Goal: Task Accomplishment & Management: Manage account settings

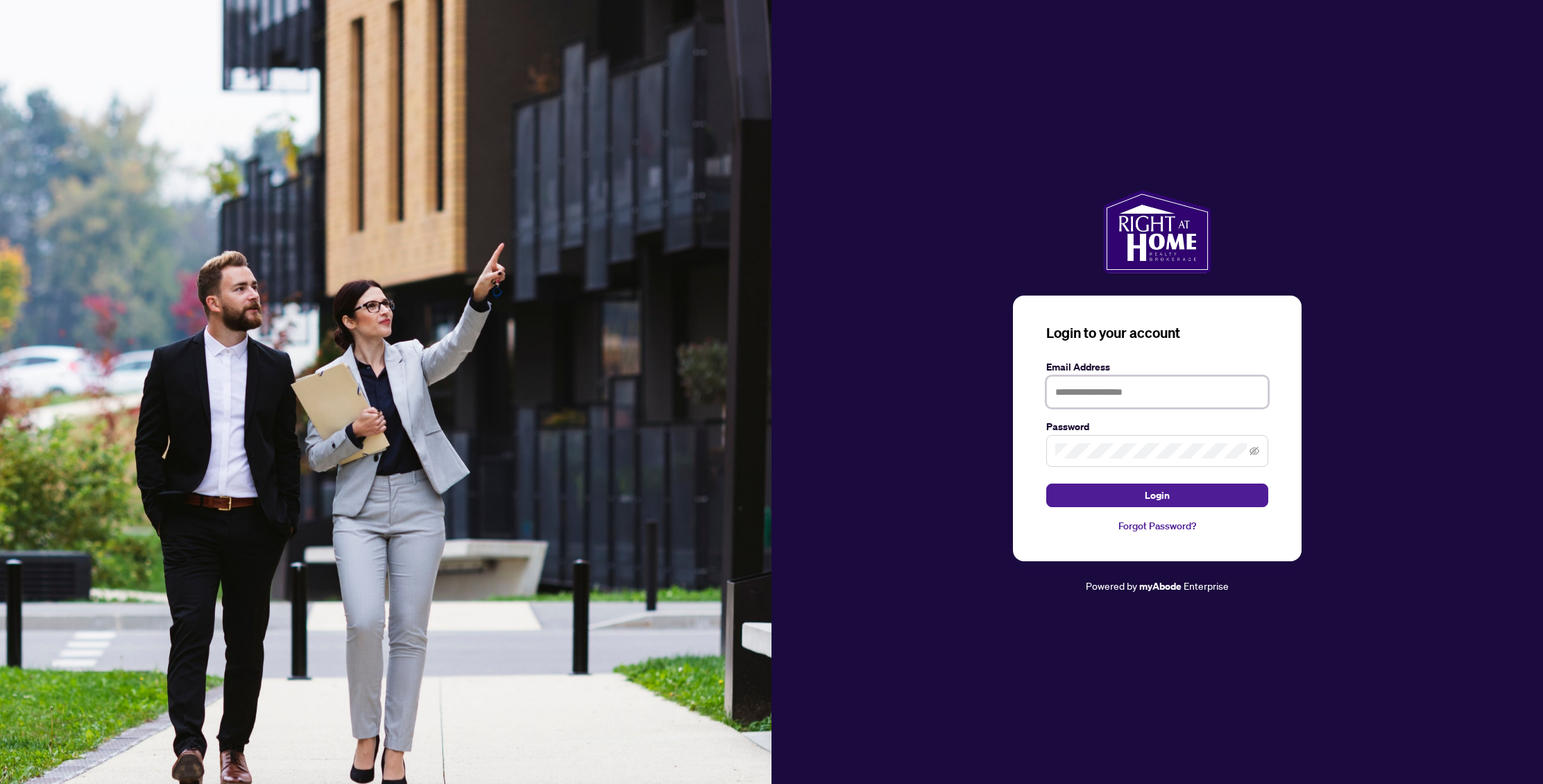
click at [1143, 389] on input "text" at bounding box center [1157, 391] width 222 height 32
type input "**********"
click at [1108, 492] on button "Login" at bounding box center [1157, 495] width 222 height 24
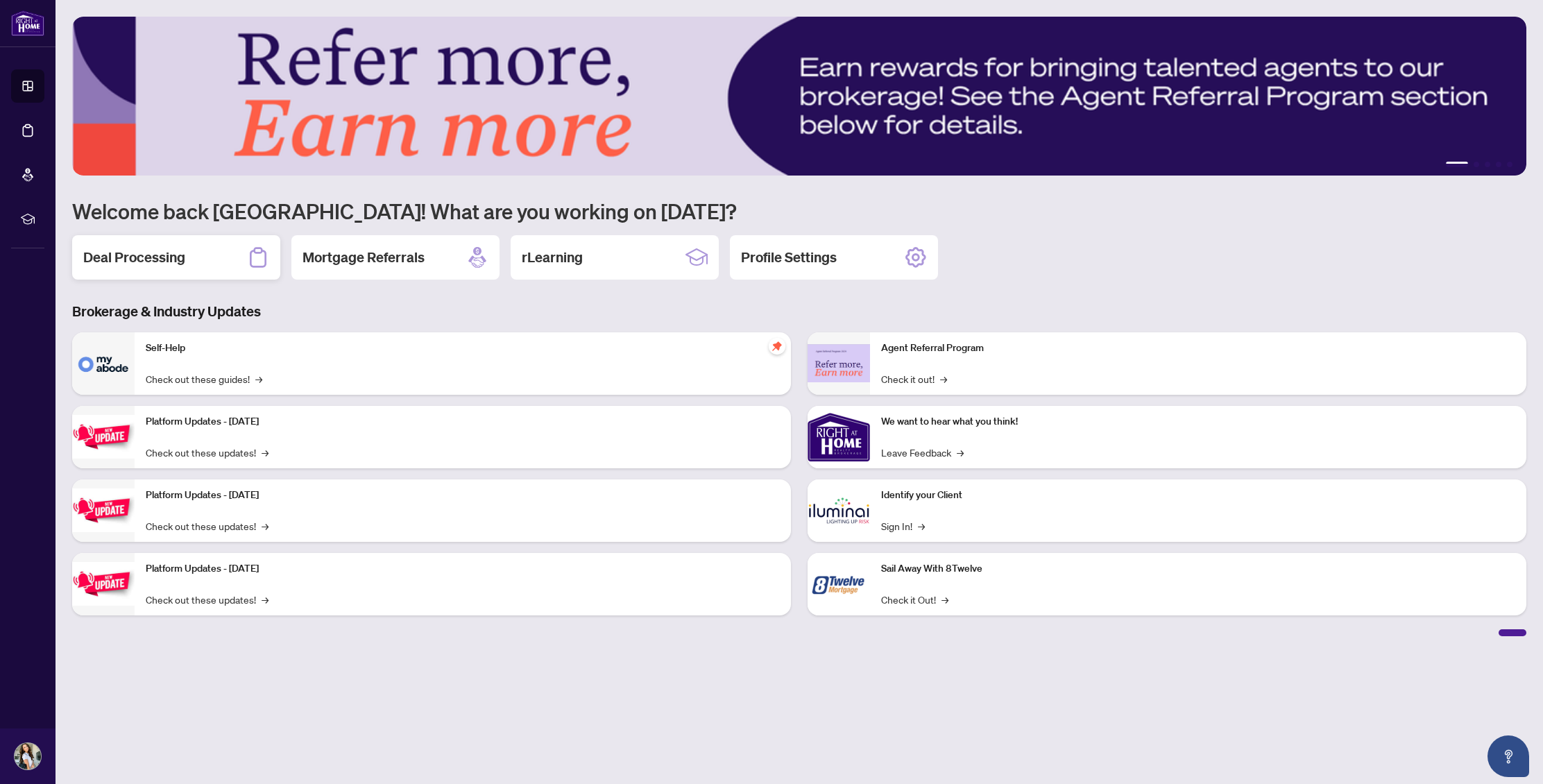
click at [236, 247] on div "Deal Processing" at bounding box center [176, 257] width 209 height 44
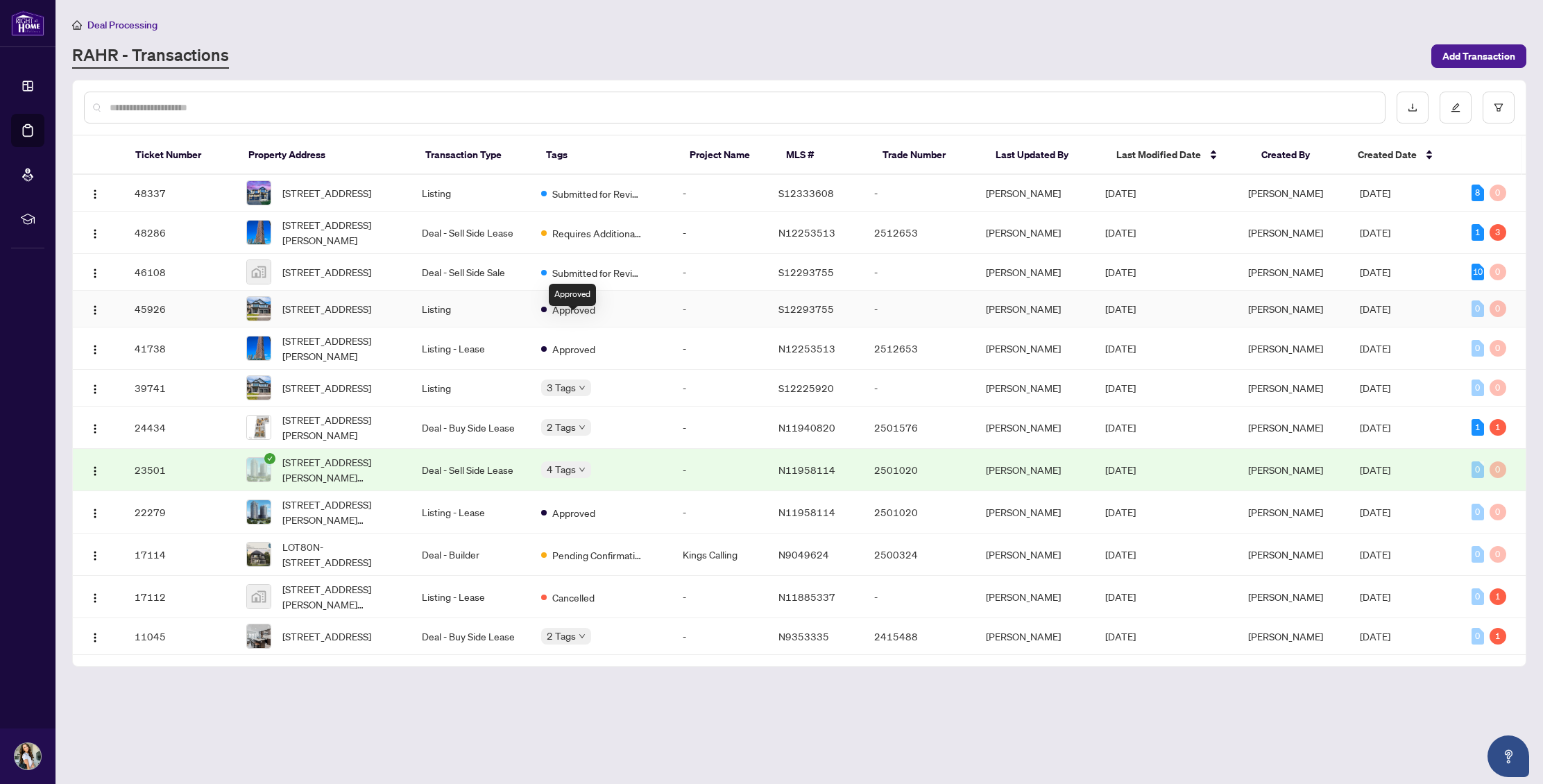
click at [562, 317] on span "Approved" at bounding box center [574, 309] width 43 height 15
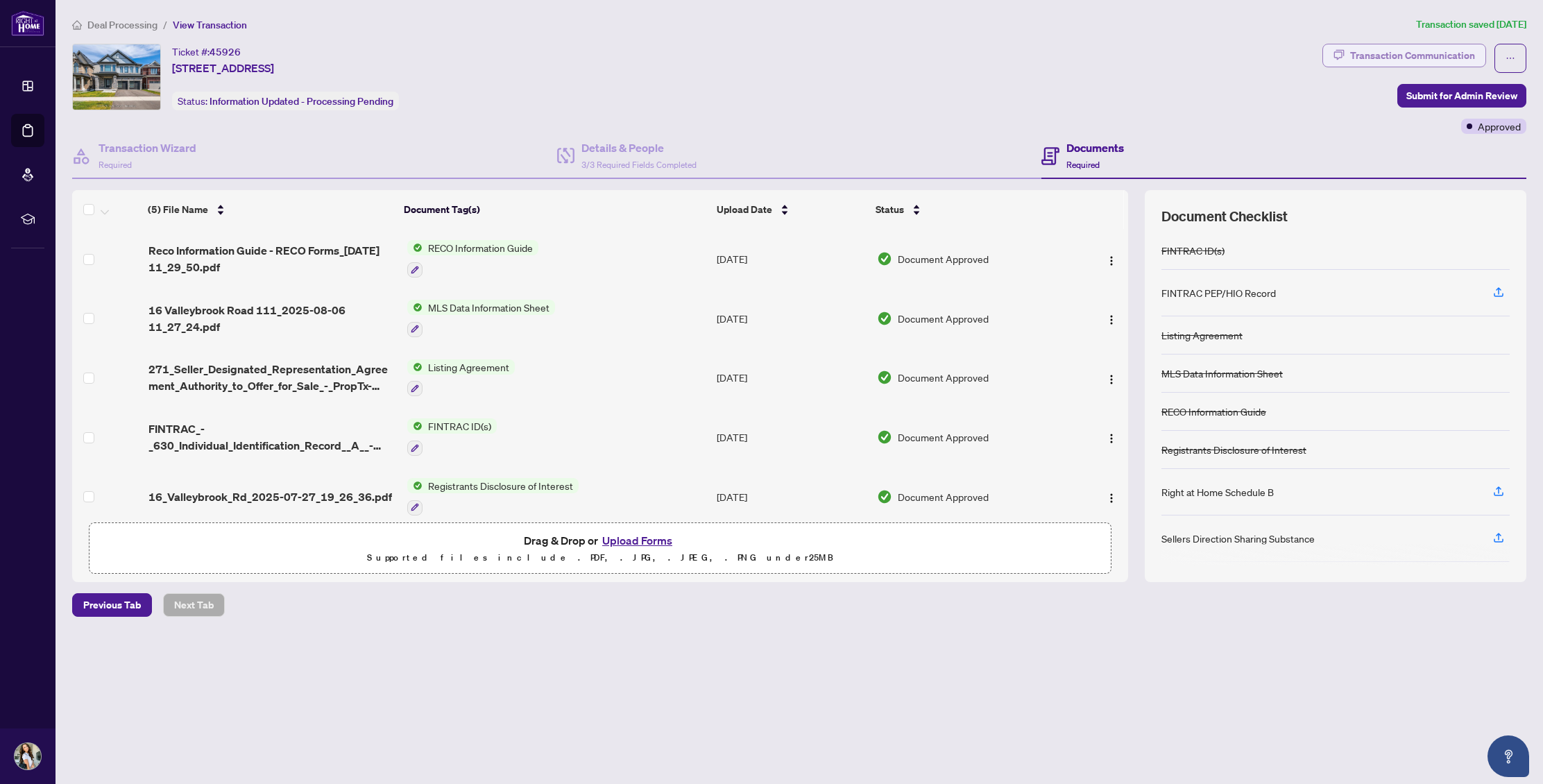
click at [1422, 63] on div "Transaction Communication" at bounding box center [1413, 55] width 125 height 22
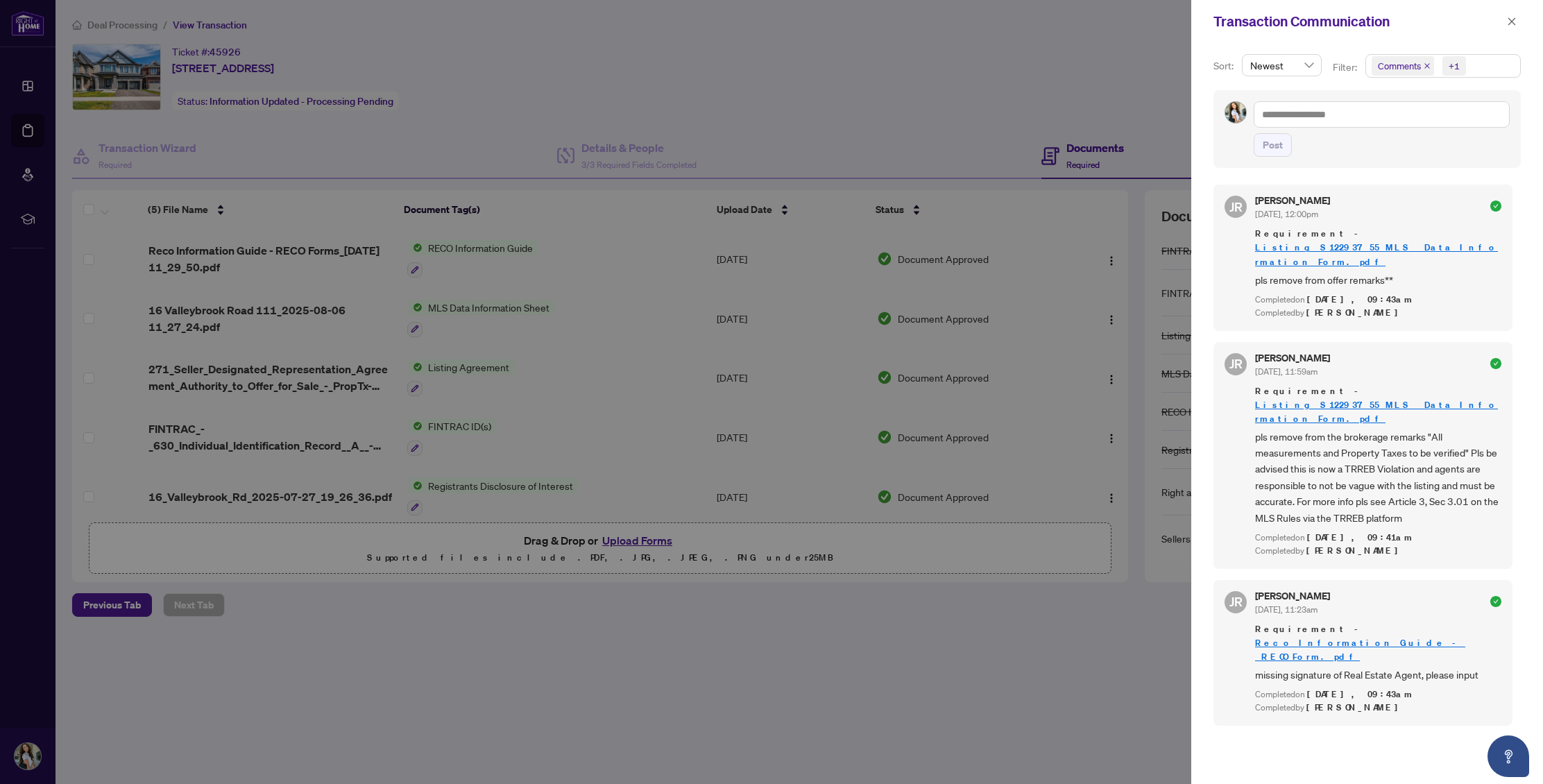
click at [1376, 245] on link "Listing_S12293755_MLS__Data_Information_Form.pdf" at bounding box center [1377, 254] width 243 height 26
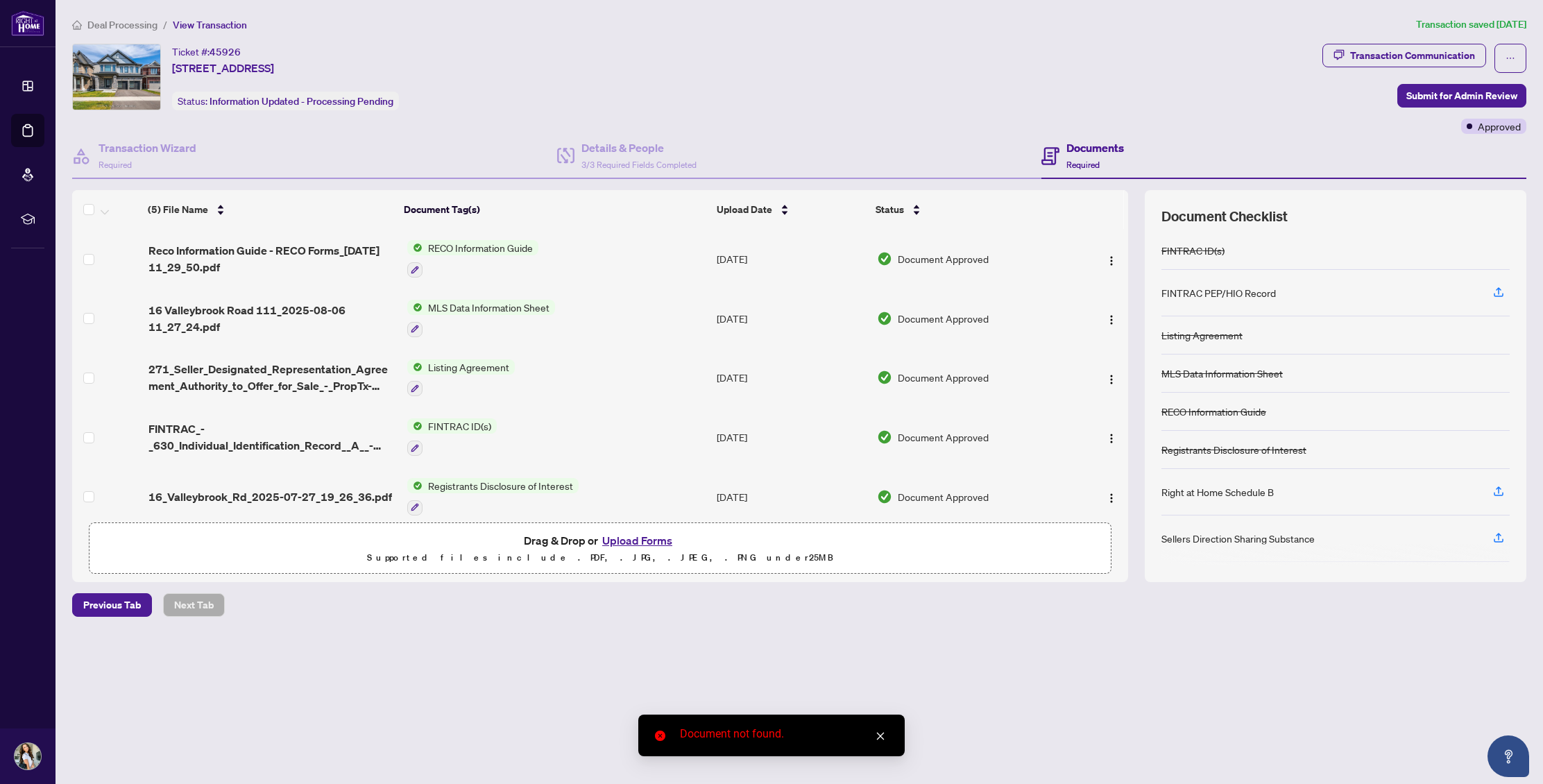
scroll to position [11, 0]
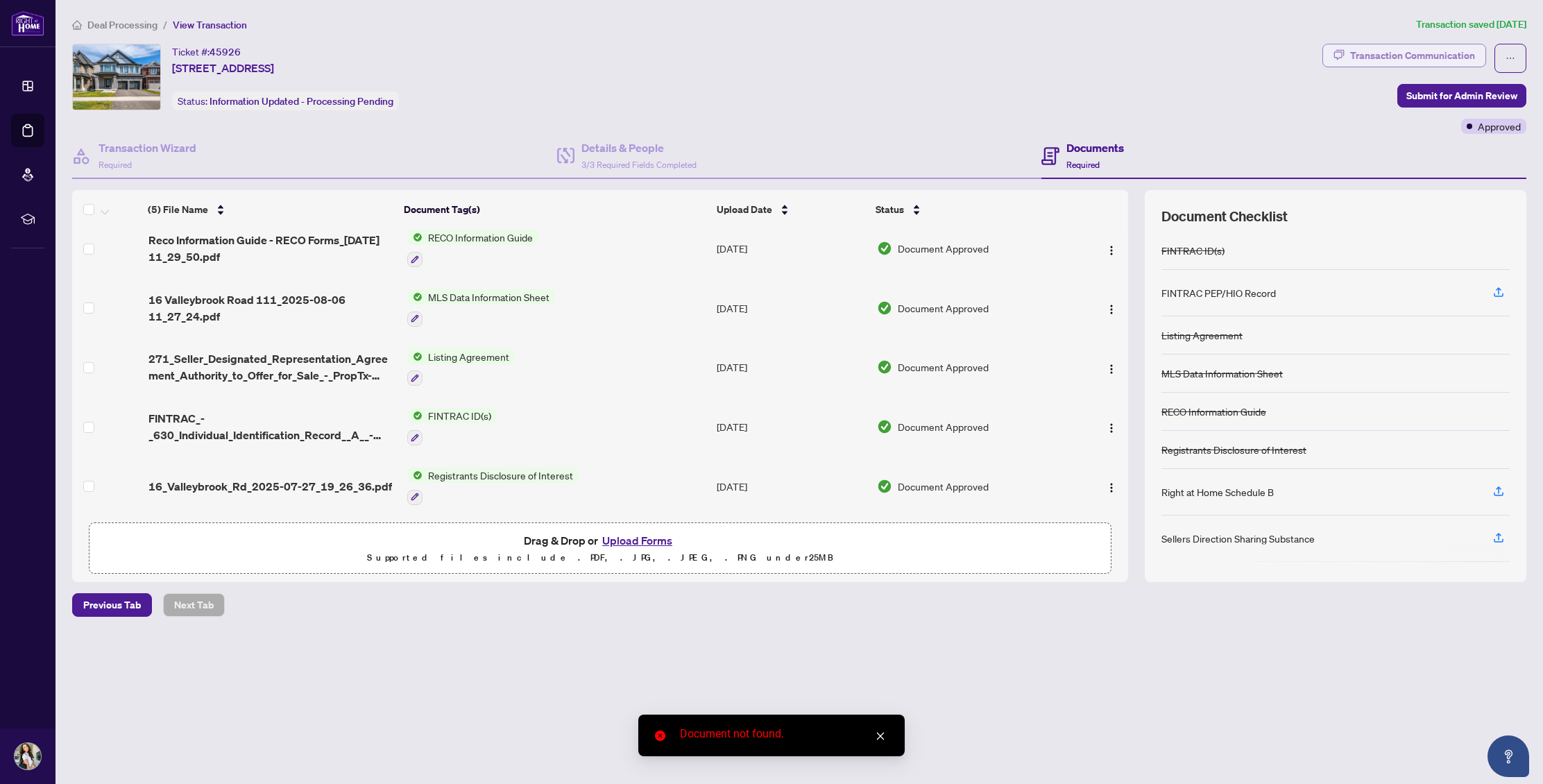
click at [1373, 51] on div "Transaction Communication" at bounding box center [1413, 55] width 125 height 22
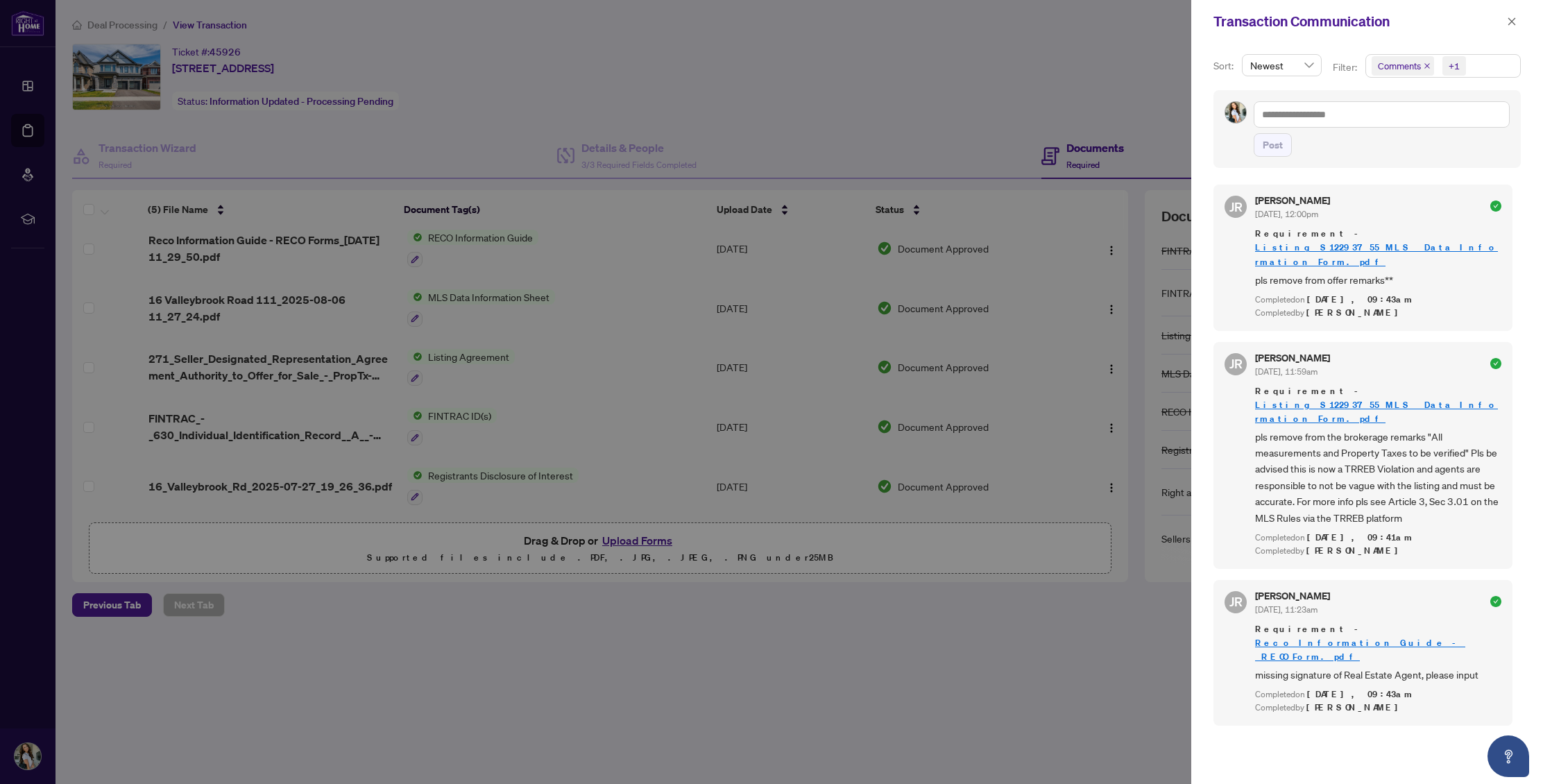
click at [827, 304] on div at bounding box center [771, 392] width 1543 height 784
click at [1524, 21] on div "Transaction Communication" at bounding box center [1367, 21] width 352 height 43
click at [1516, 21] on icon "close" at bounding box center [1512, 21] width 10 height 10
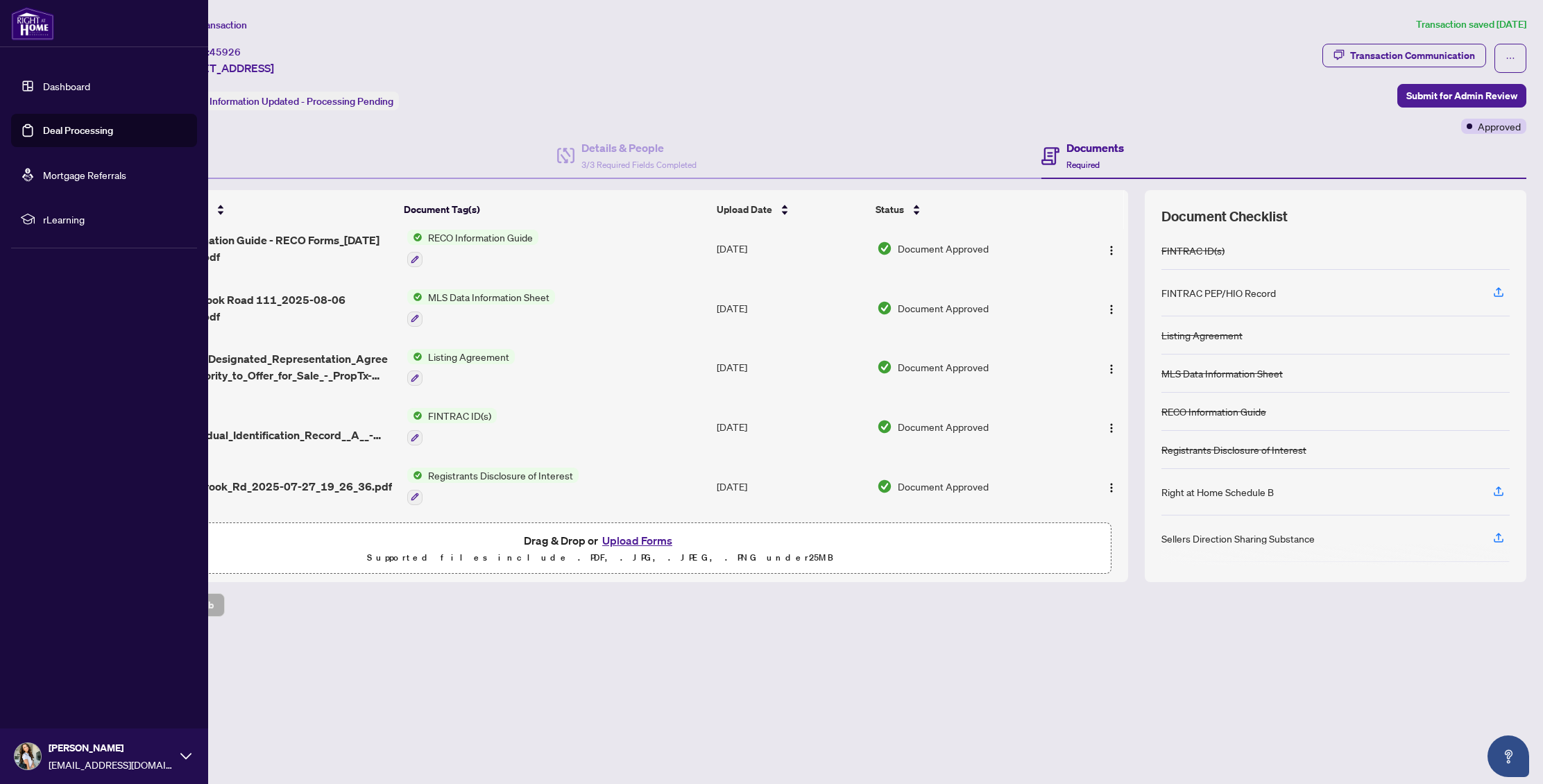
click at [43, 84] on link "Dashboard" at bounding box center [66, 86] width 47 height 12
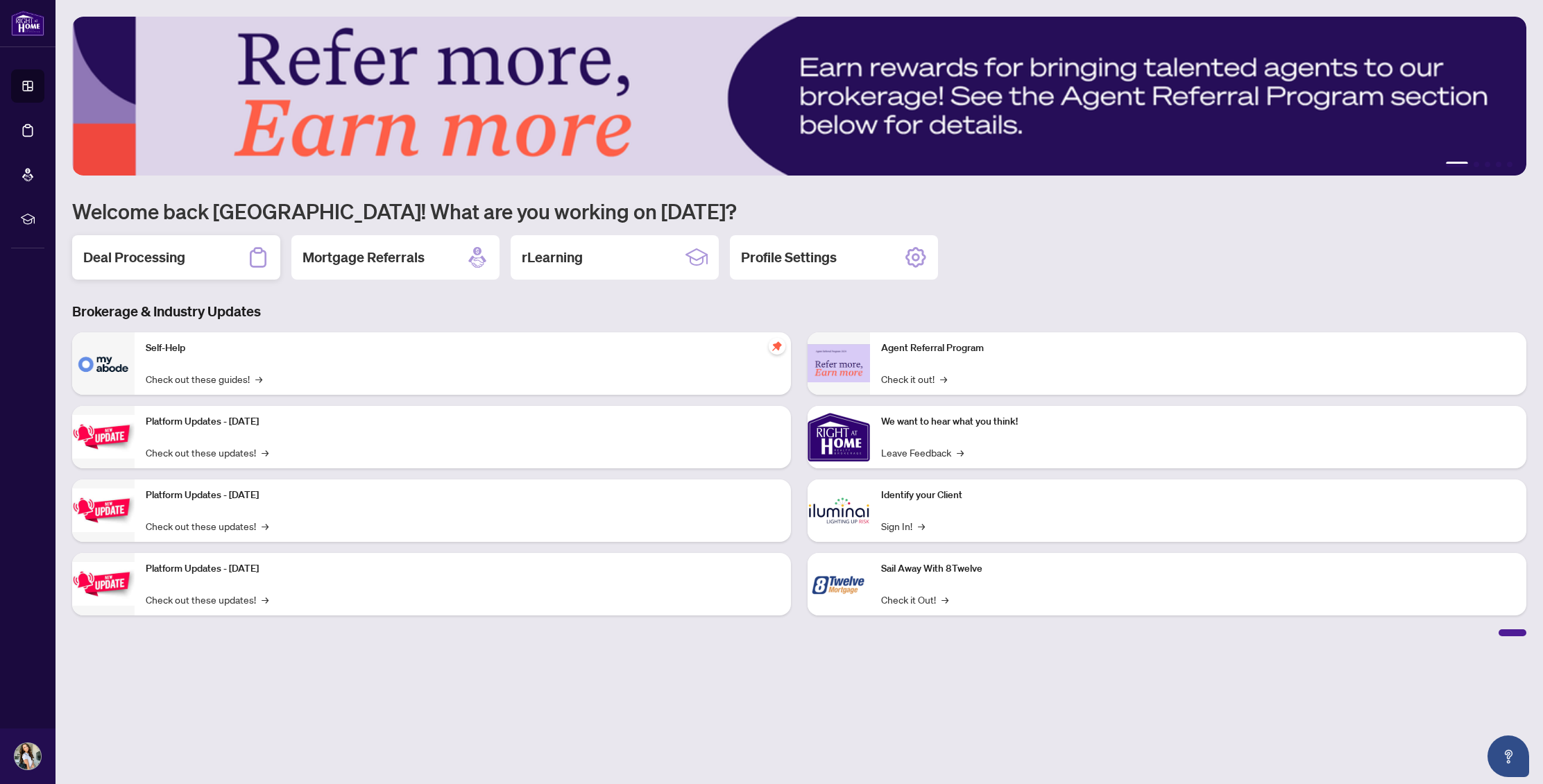
click at [265, 259] on icon at bounding box center [258, 257] width 16 height 20
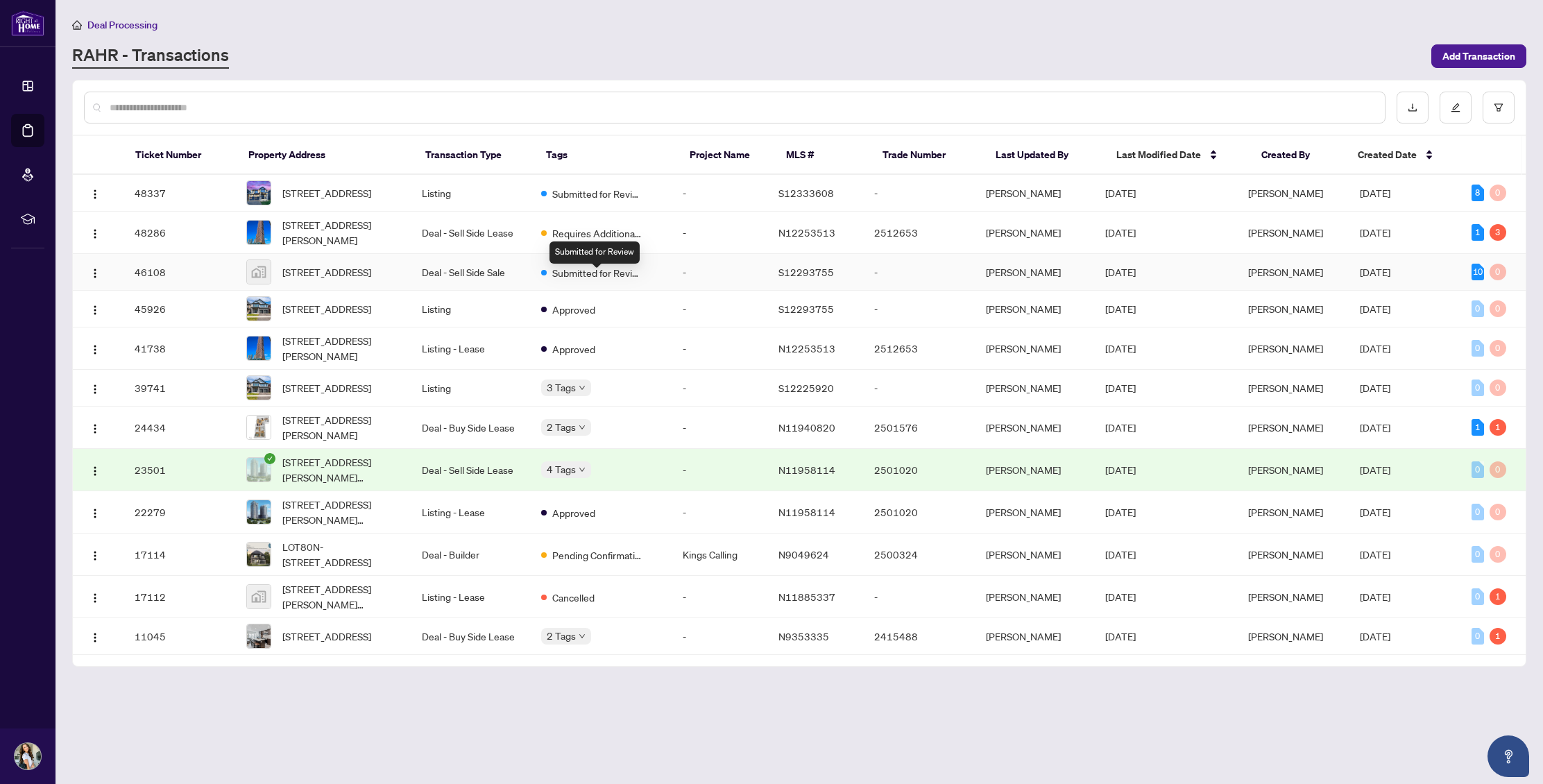
click at [564, 273] on span "Submitted for Review" at bounding box center [598, 273] width 90 height 15
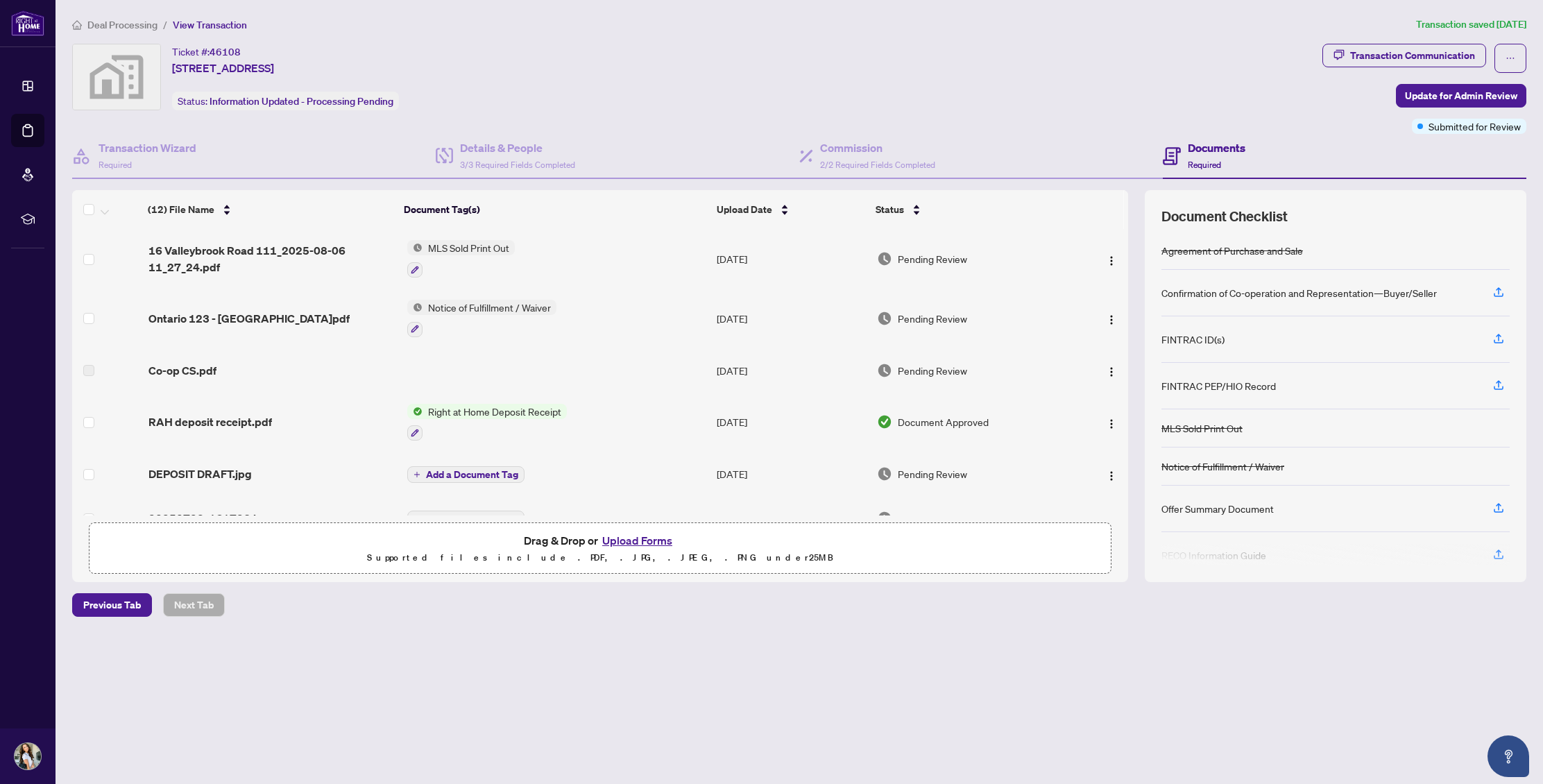
scroll to position [183, 0]
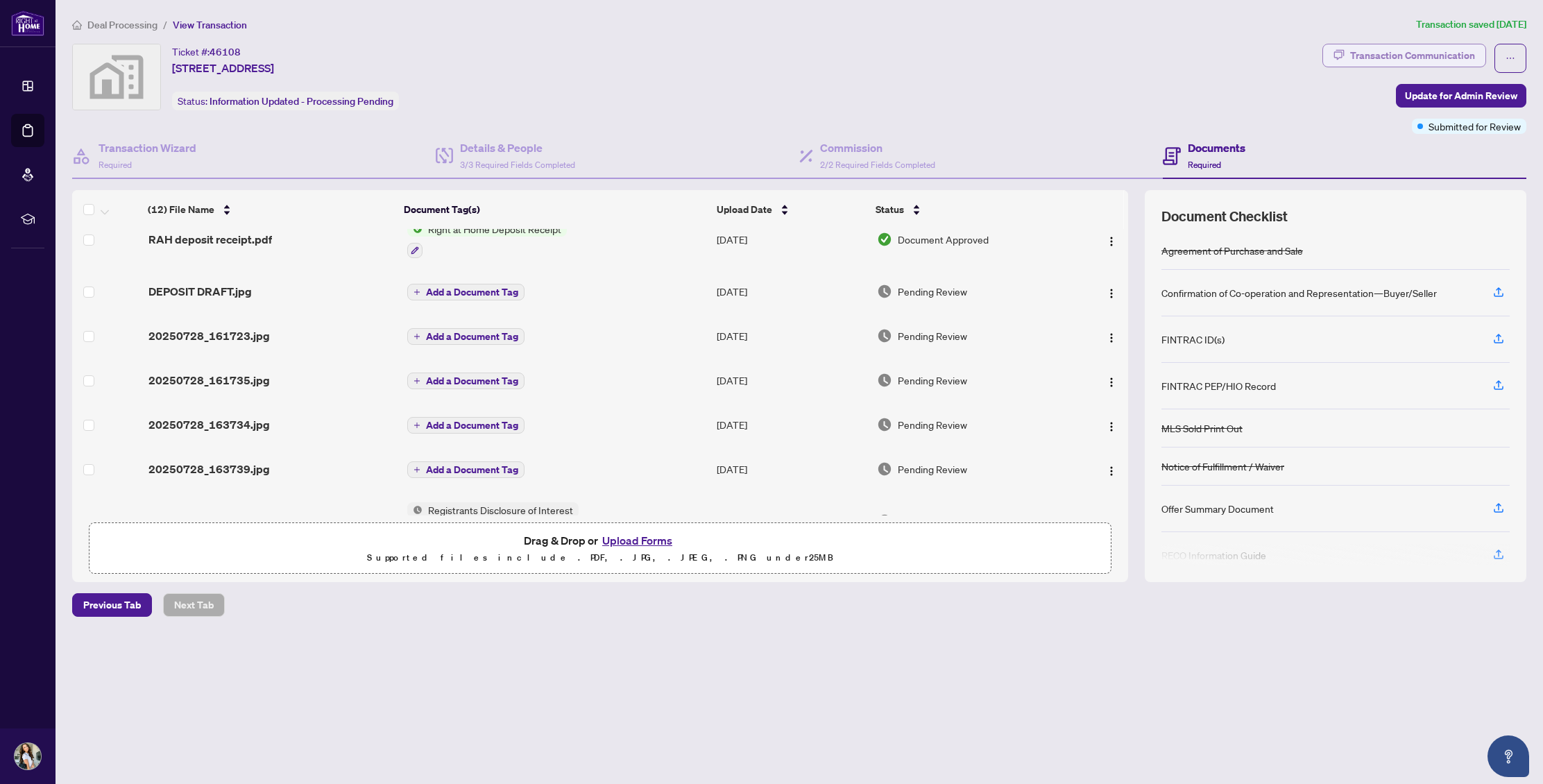
click at [1408, 58] on div "Transaction Communication" at bounding box center [1413, 55] width 125 height 22
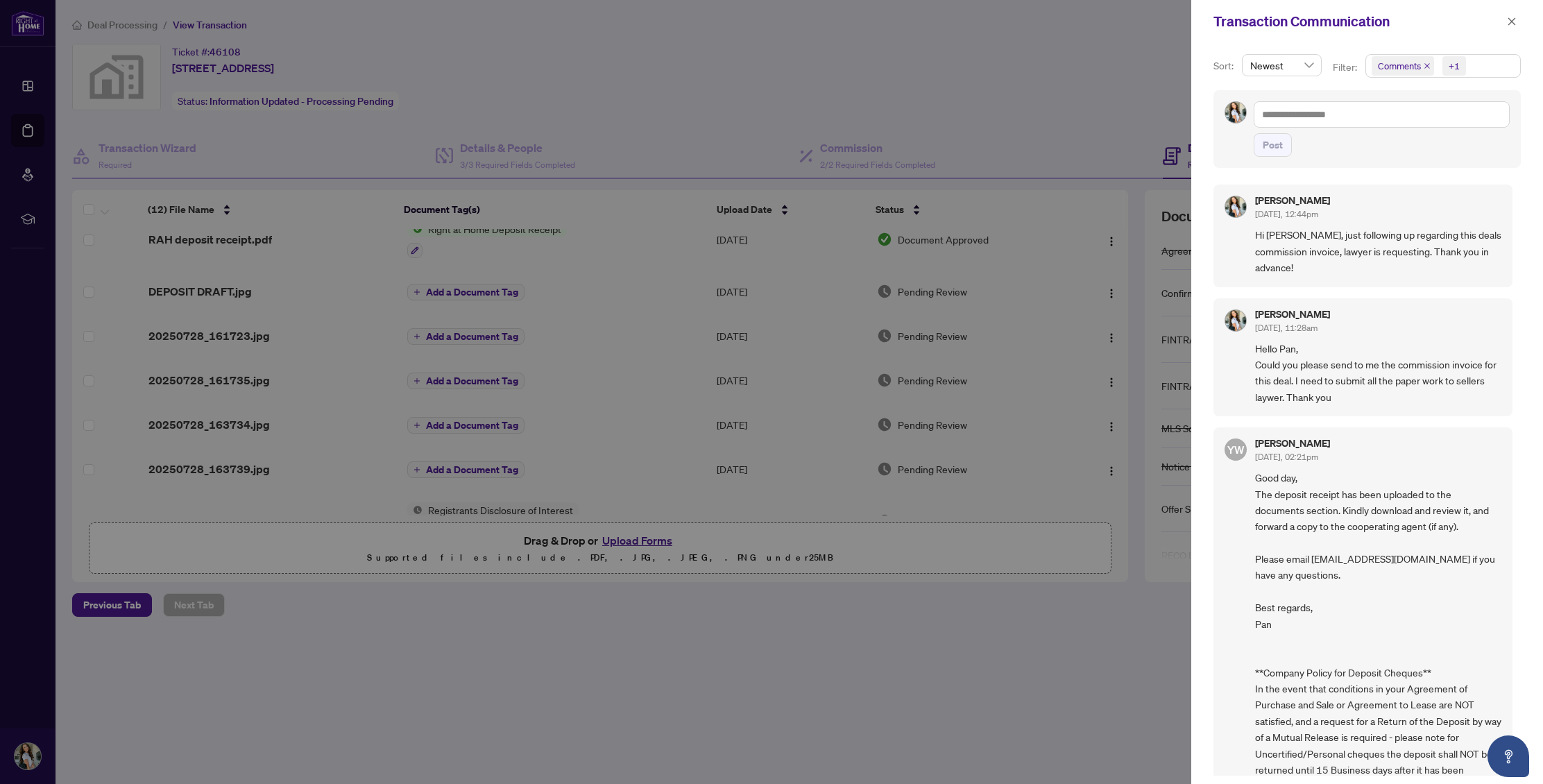
click at [789, 213] on div at bounding box center [771, 392] width 1543 height 784
click at [813, 326] on div at bounding box center [771, 392] width 1543 height 784
click at [1005, 61] on div at bounding box center [771, 392] width 1543 height 784
click at [1005, 118] on div at bounding box center [771, 392] width 1543 height 784
click at [1518, 16] on button "button" at bounding box center [1511, 21] width 18 height 16
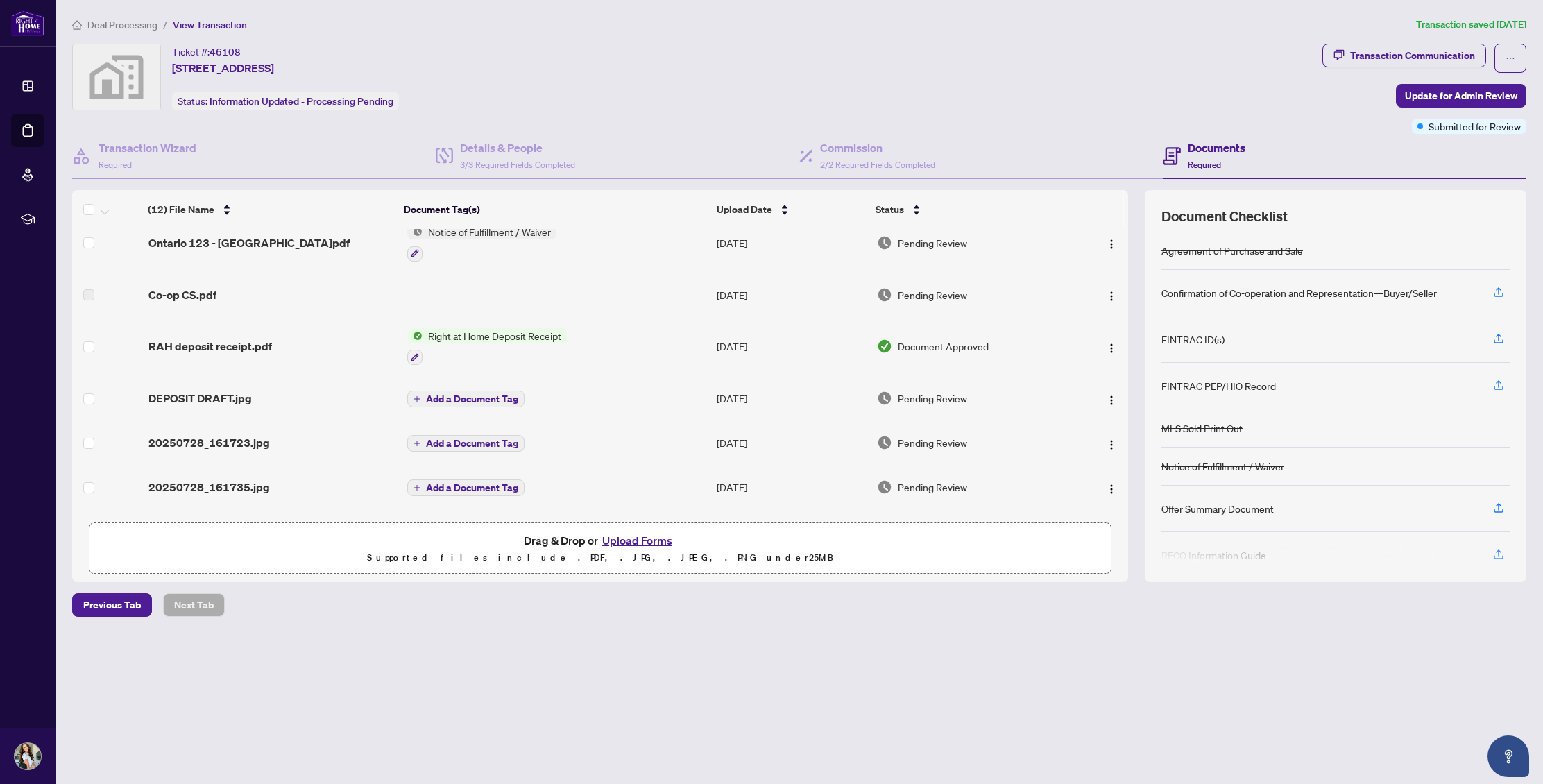
scroll to position [0, 0]
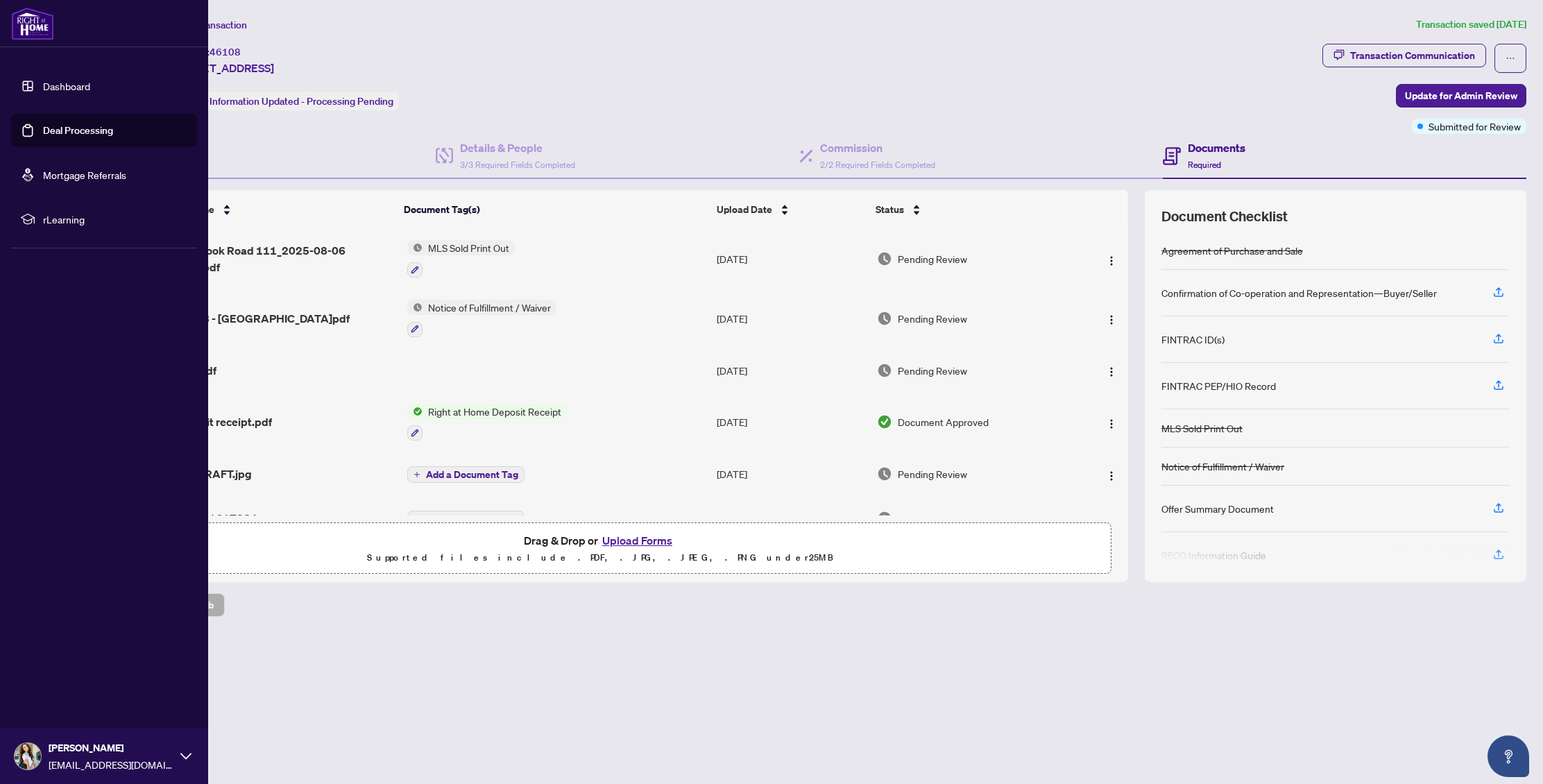
click at [46, 68] on li "Dashboard Deal Processing Mortgage Referrals rLearning" at bounding box center [104, 153] width 186 height 188
click at [51, 81] on link "Dashboard" at bounding box center [66, 86] width 47 height 12
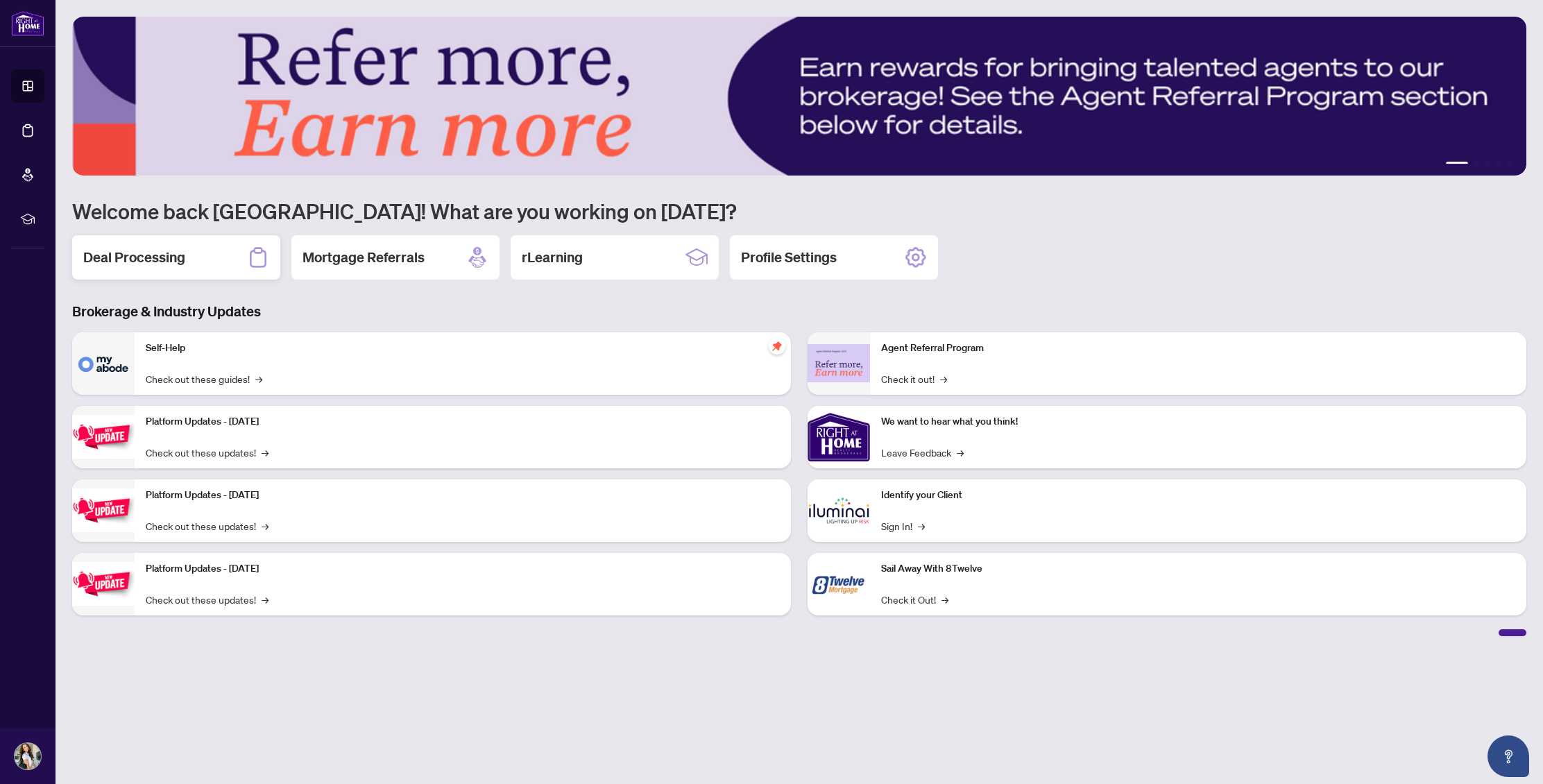
click at [244, 252] on div "Deal Processing" at bounding box center [176, 257] width 209 height 44
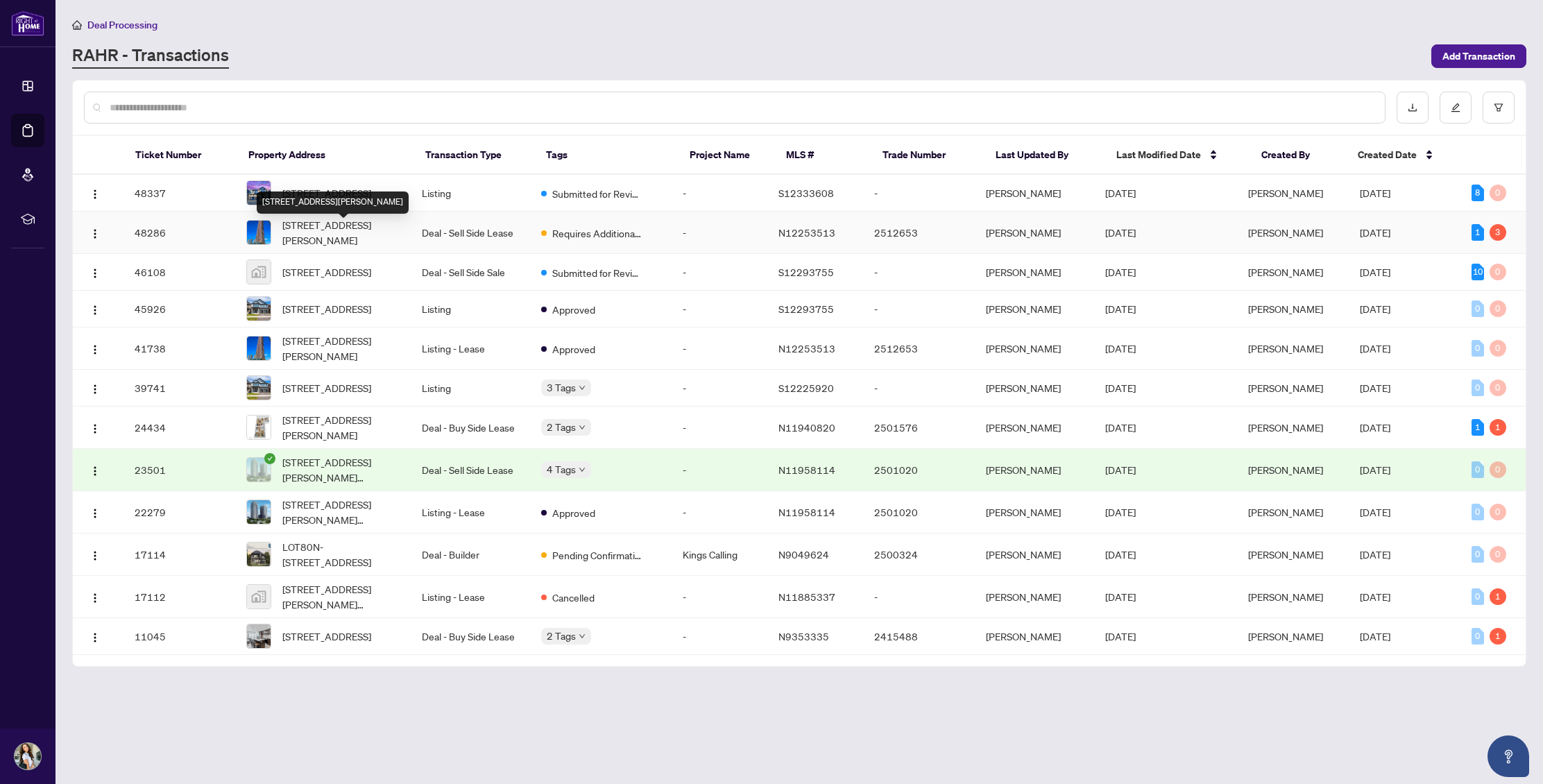
click at [378, 243] on span "[STREET_ADDRESS][PERSON_NAME]" at bounding box center [341, 233] width 117 height 31
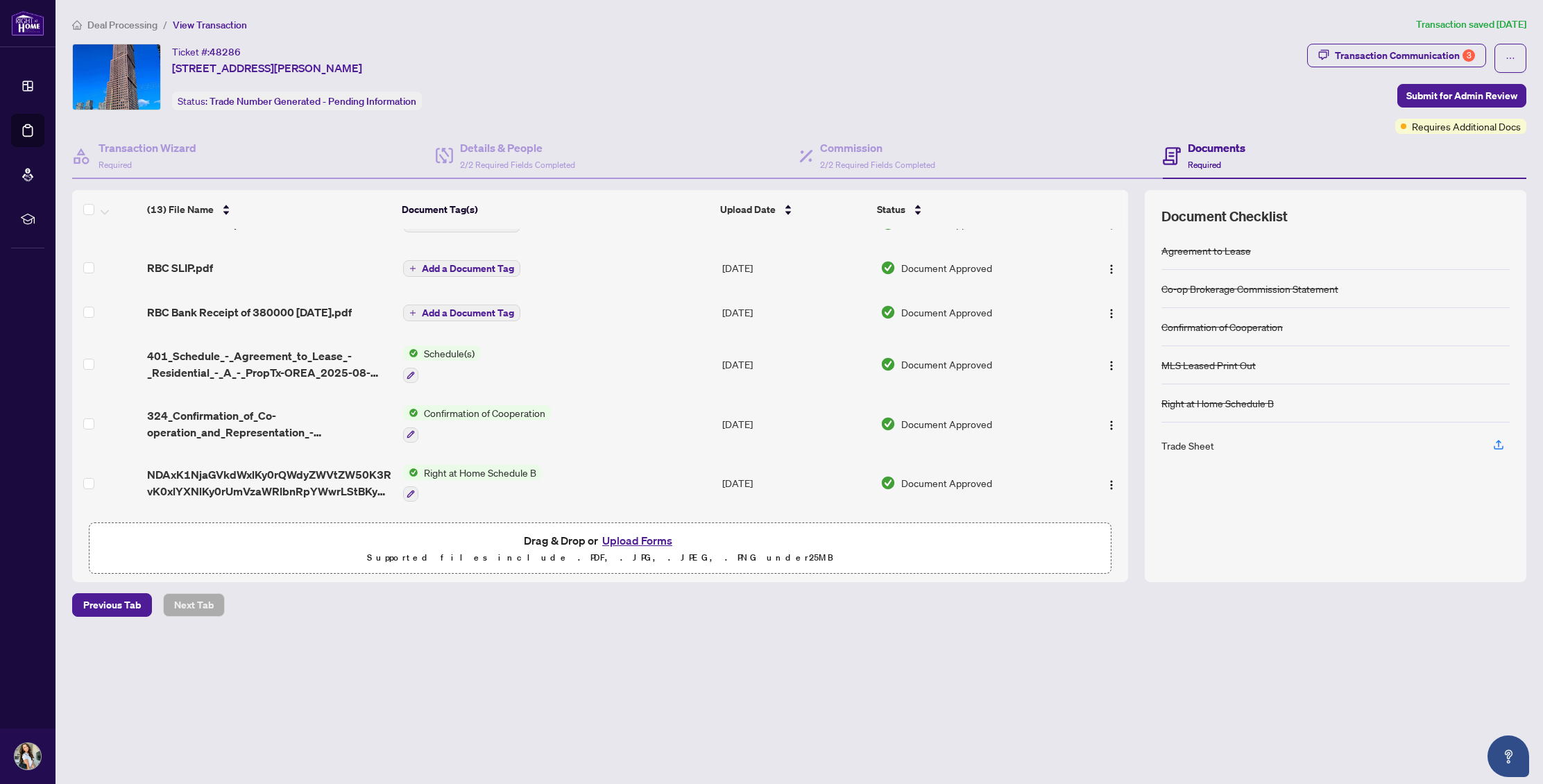
scroll to position [419, 0]
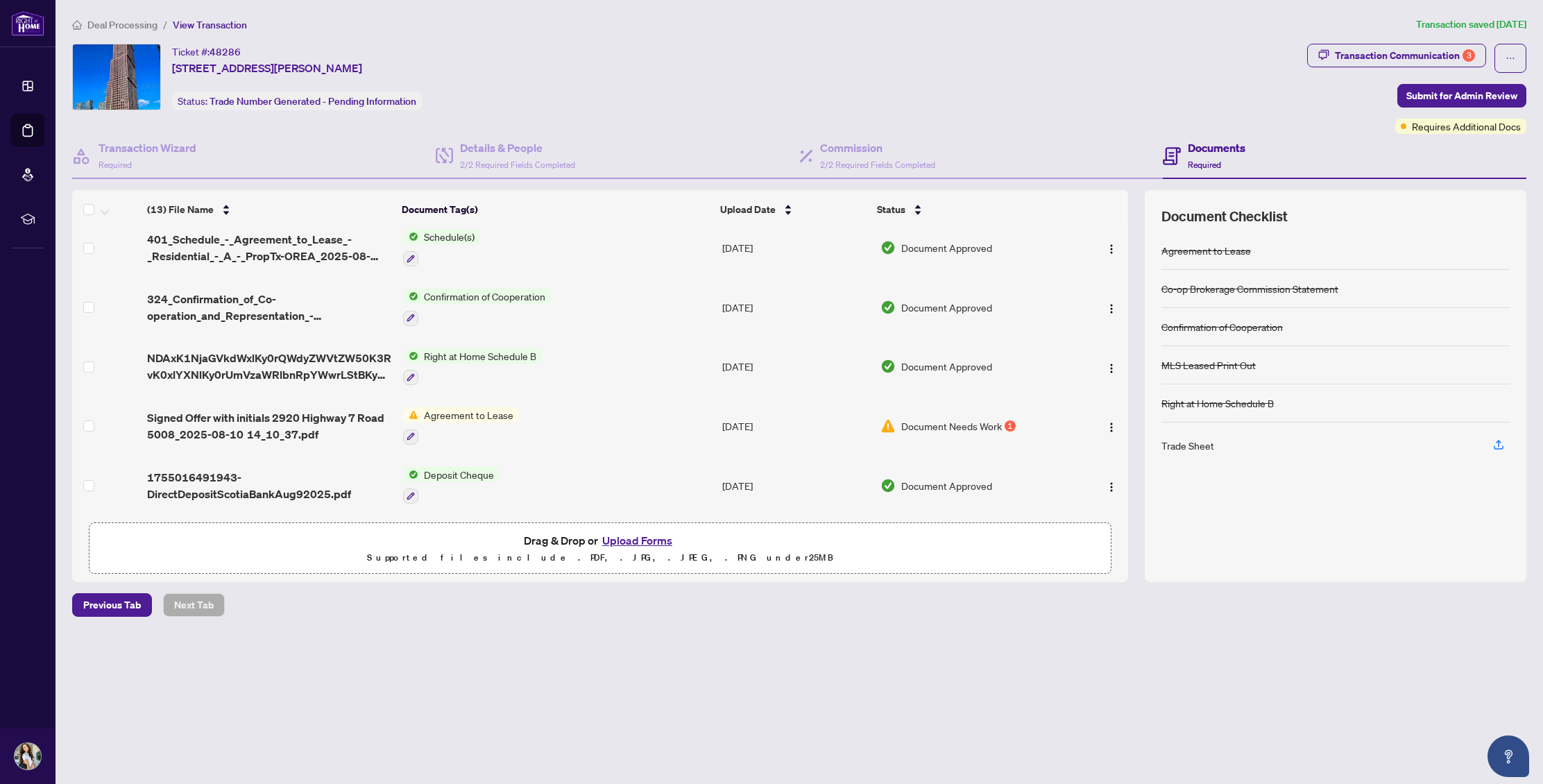
click at [932, 423] on span "Document Needs Work" at bounding box center [952, 426] width 101 height 15
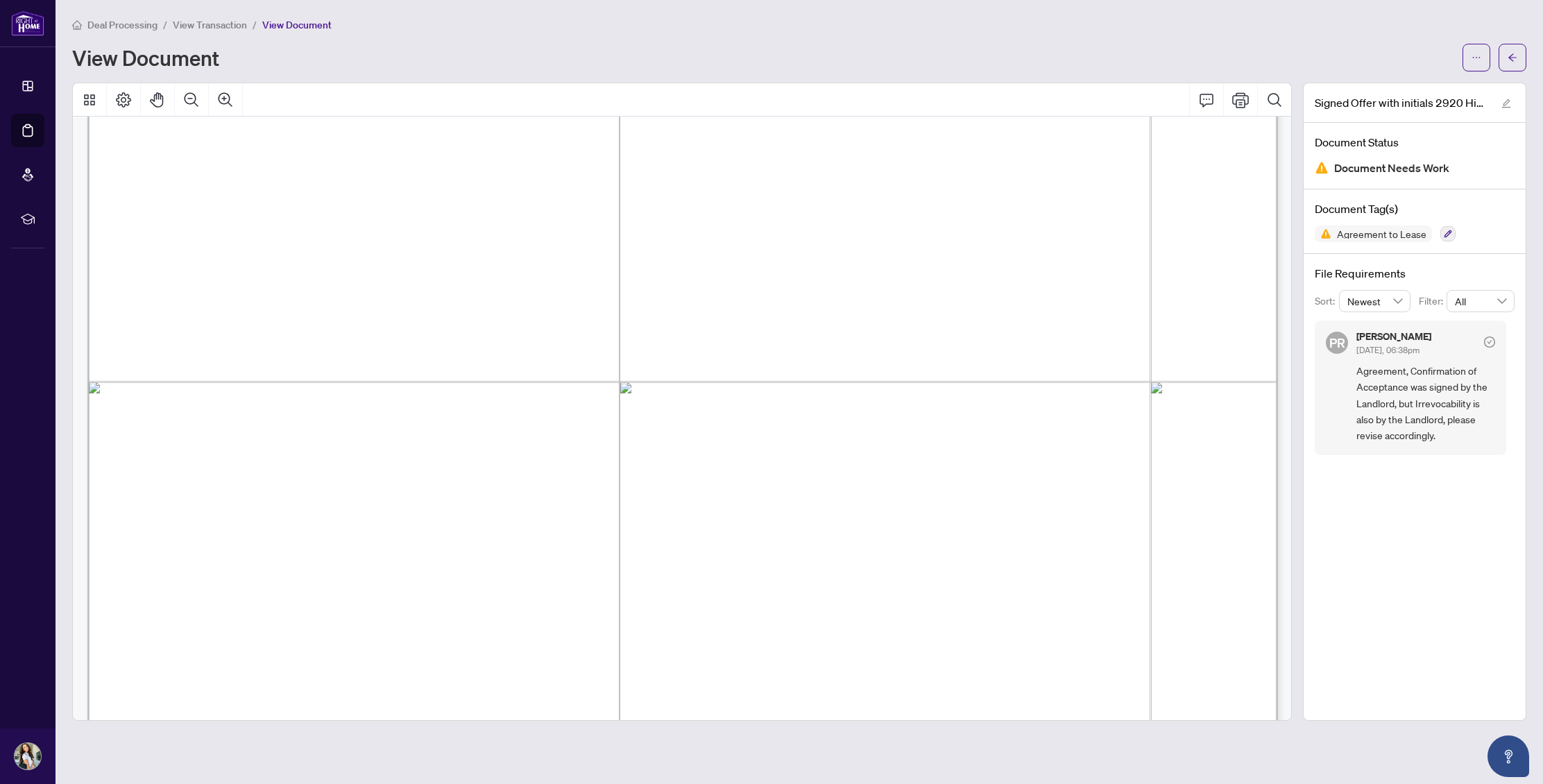
scroll to position [3435, 0]
